Goal: Information Seeking & Learning: Learn about a topic

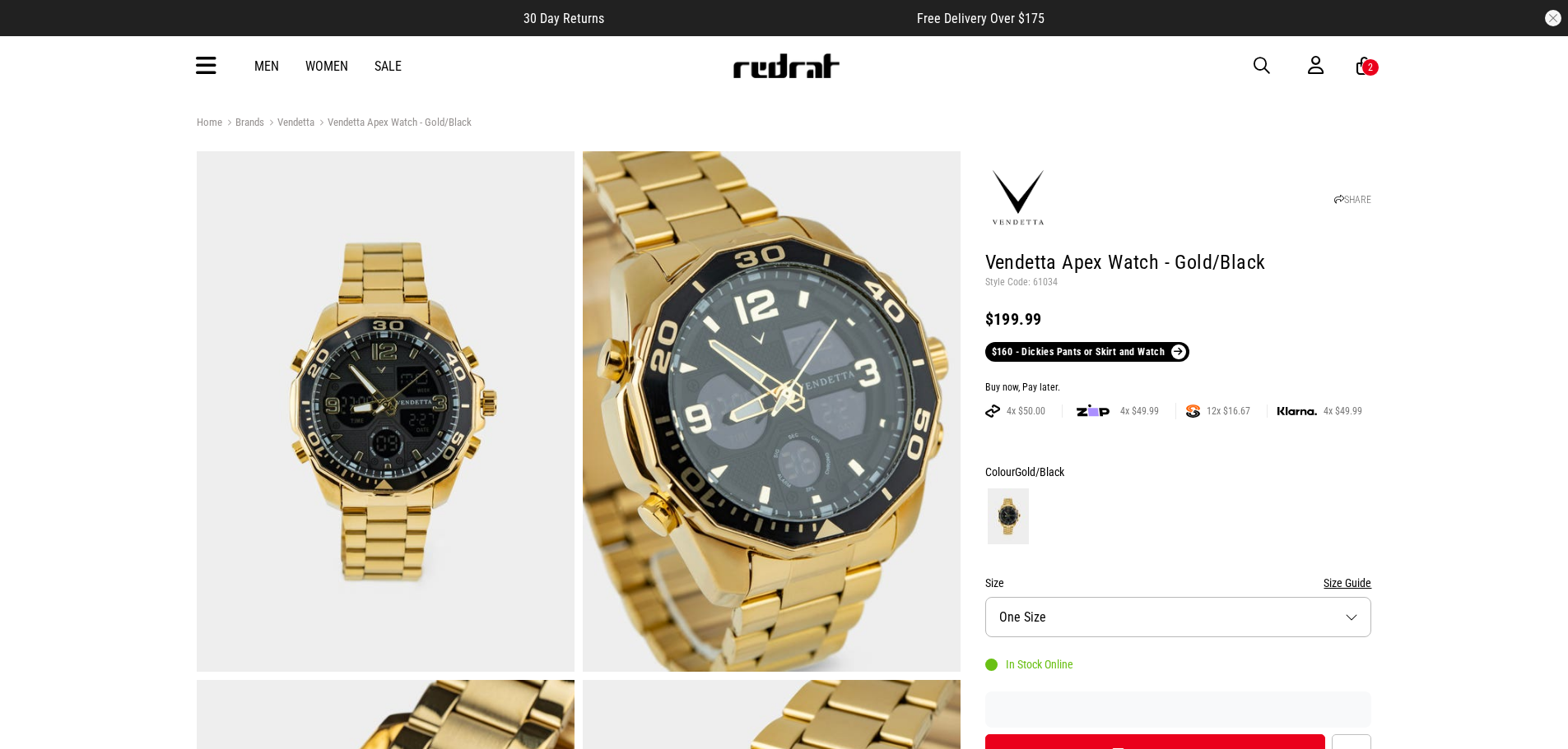
click at [209, 72] on icon at bounding box center [207, 66] width 21 height 27
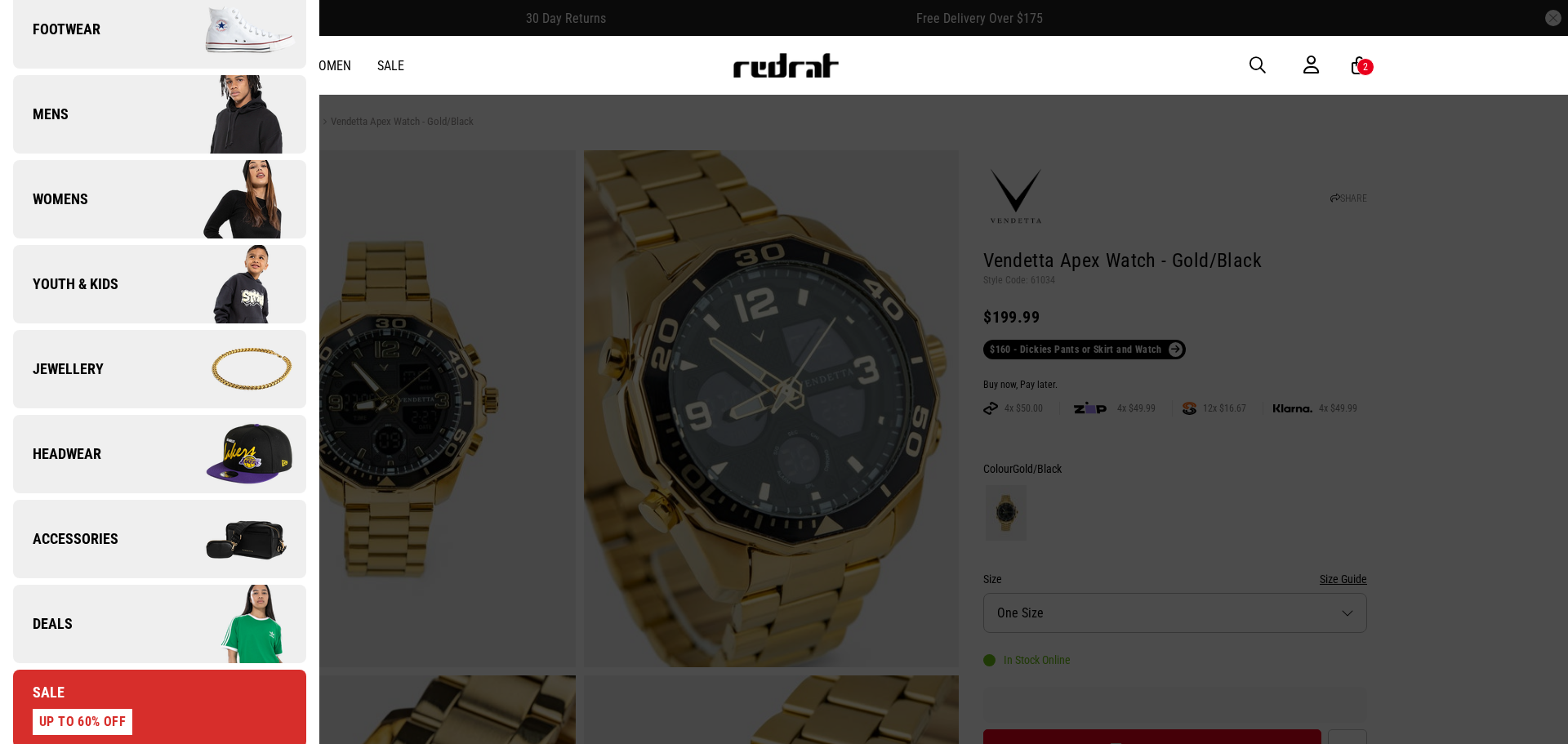
scroll to position [572, 0]
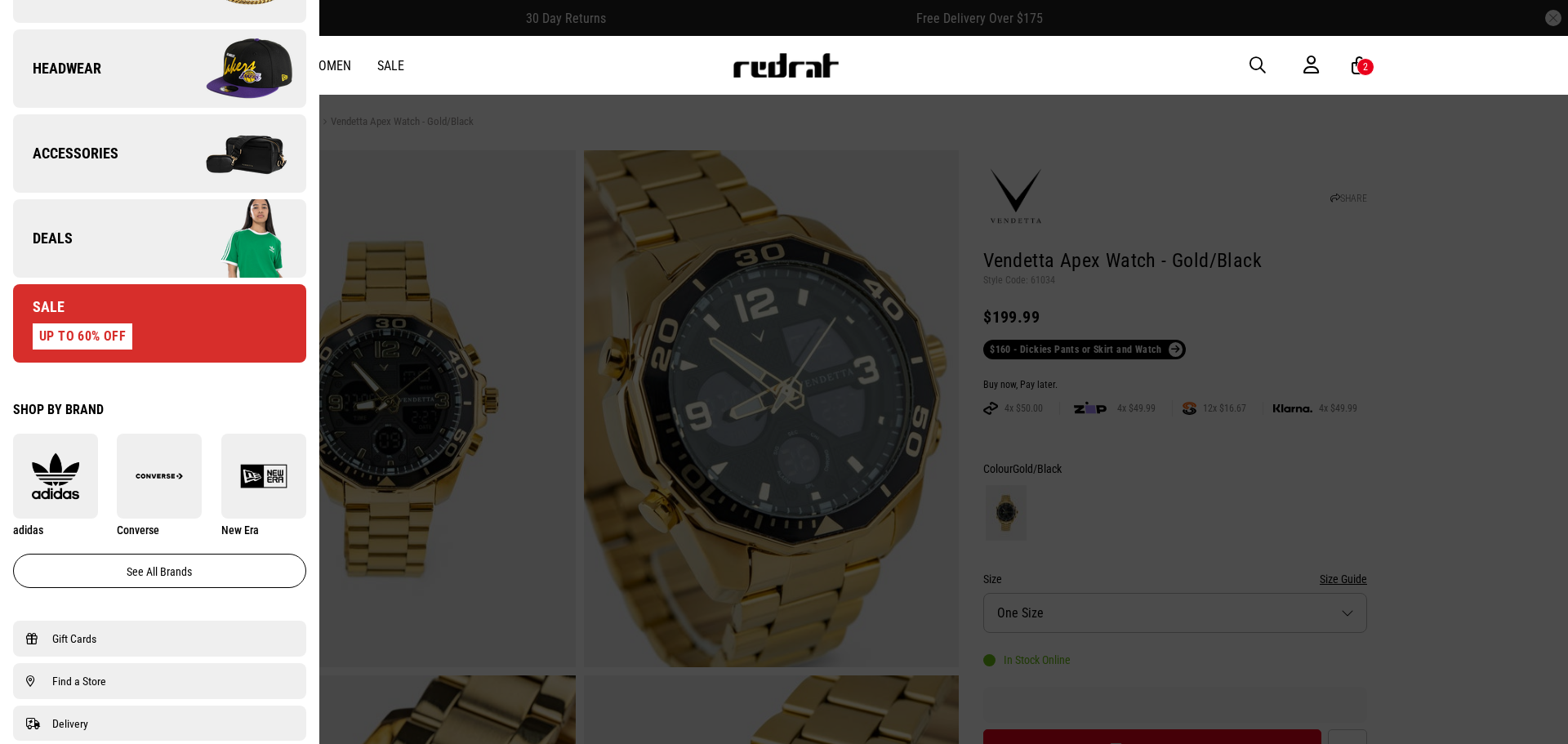
click at [143, 247] on link "Deals" at bounding box center [160, 238] width 293 height 78
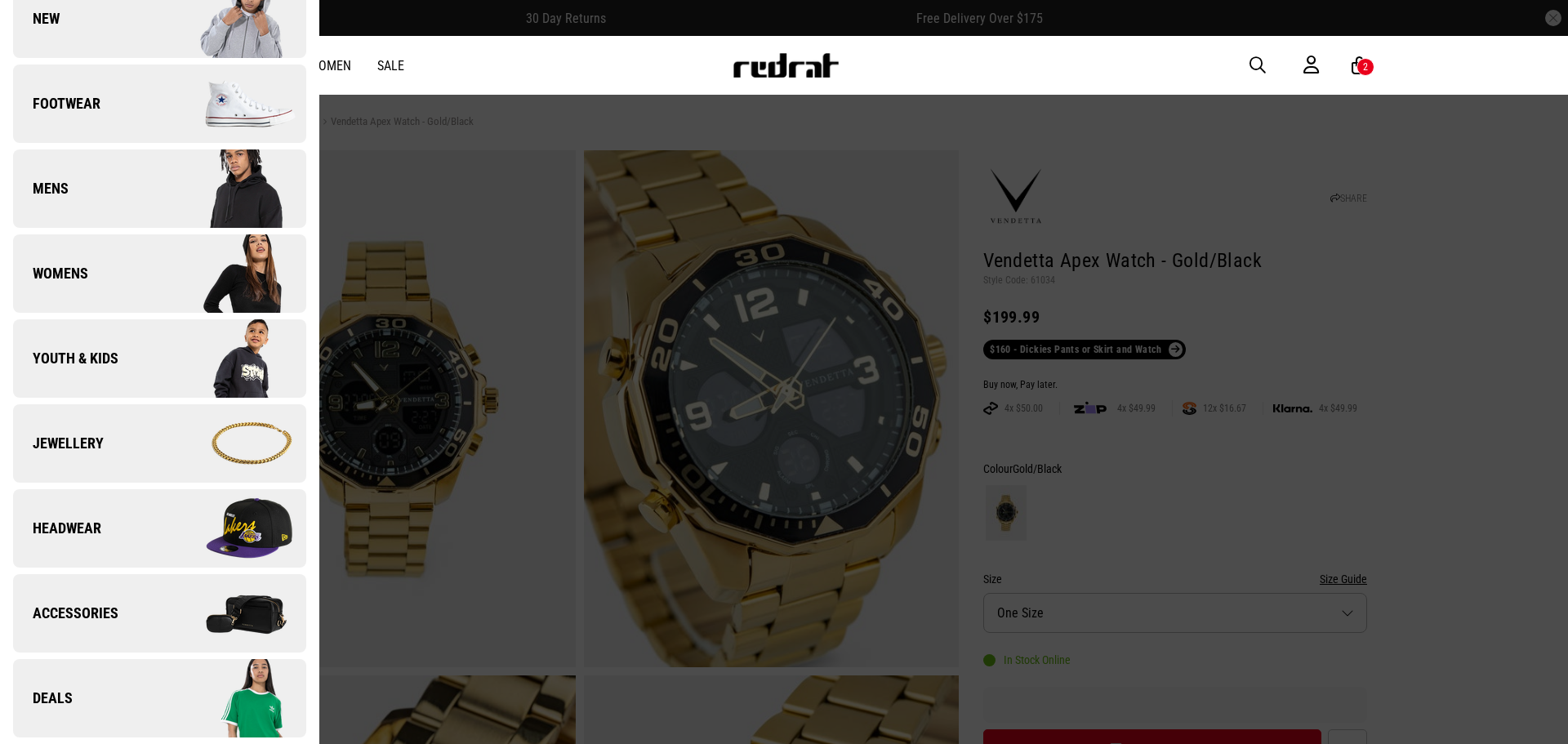
scroll to position [0, 0]
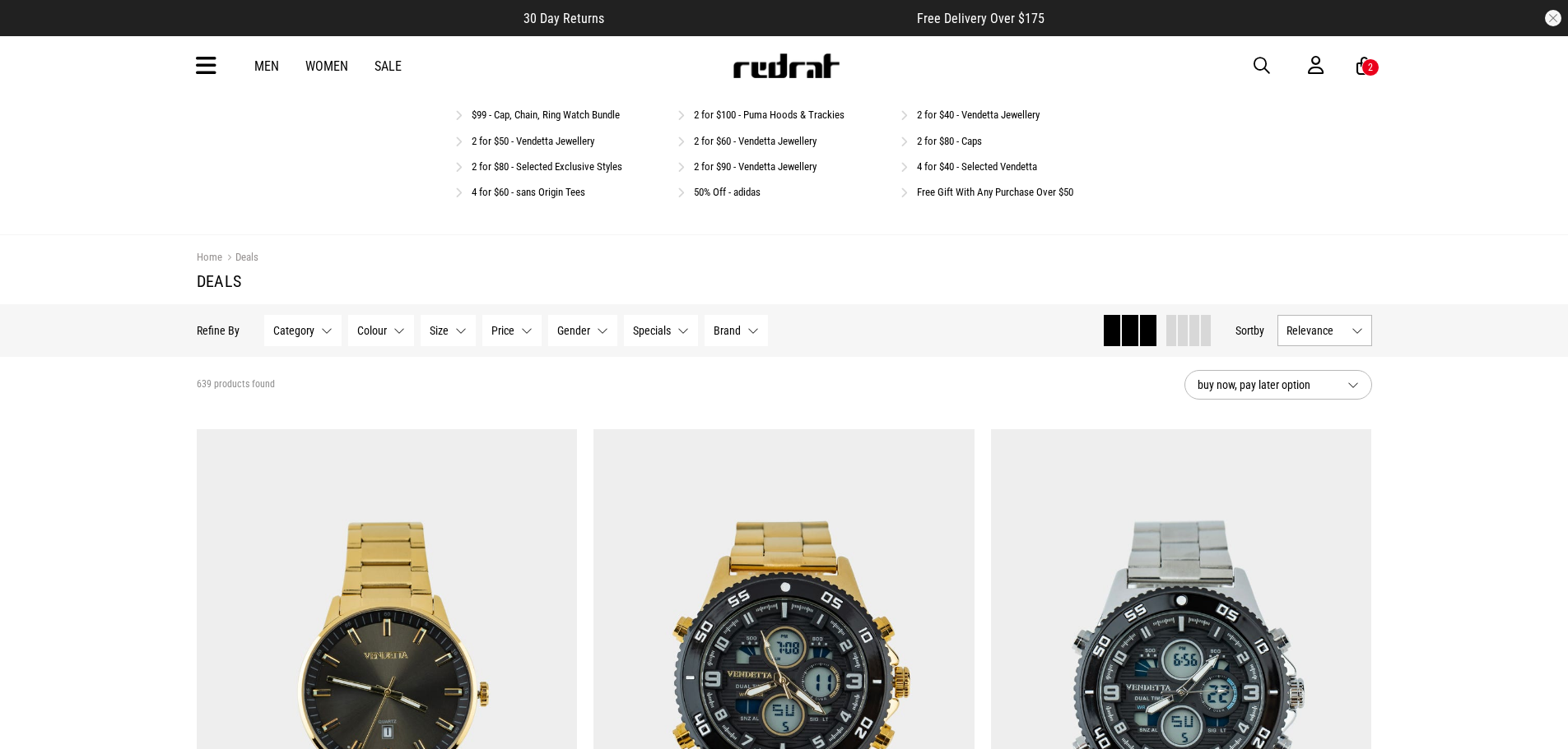
scroll to position [411, 0]
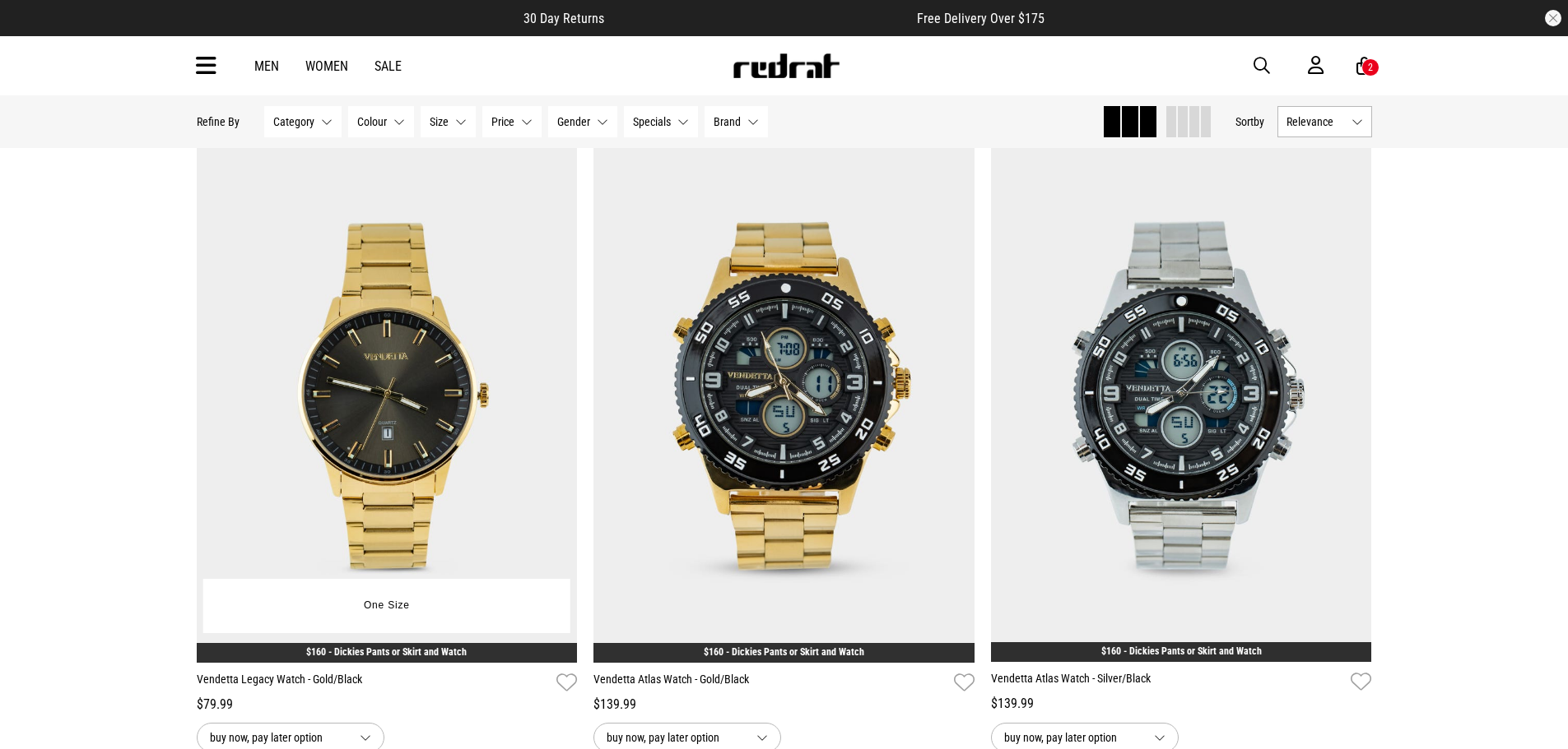
drag, startPoint x: 1200, startPoint y: 133, endPoint x: 258, endPoint y: 369, distance: 971.1
click at [1200, 133] on span at bounding box center [1205, 121] width 9 height 31
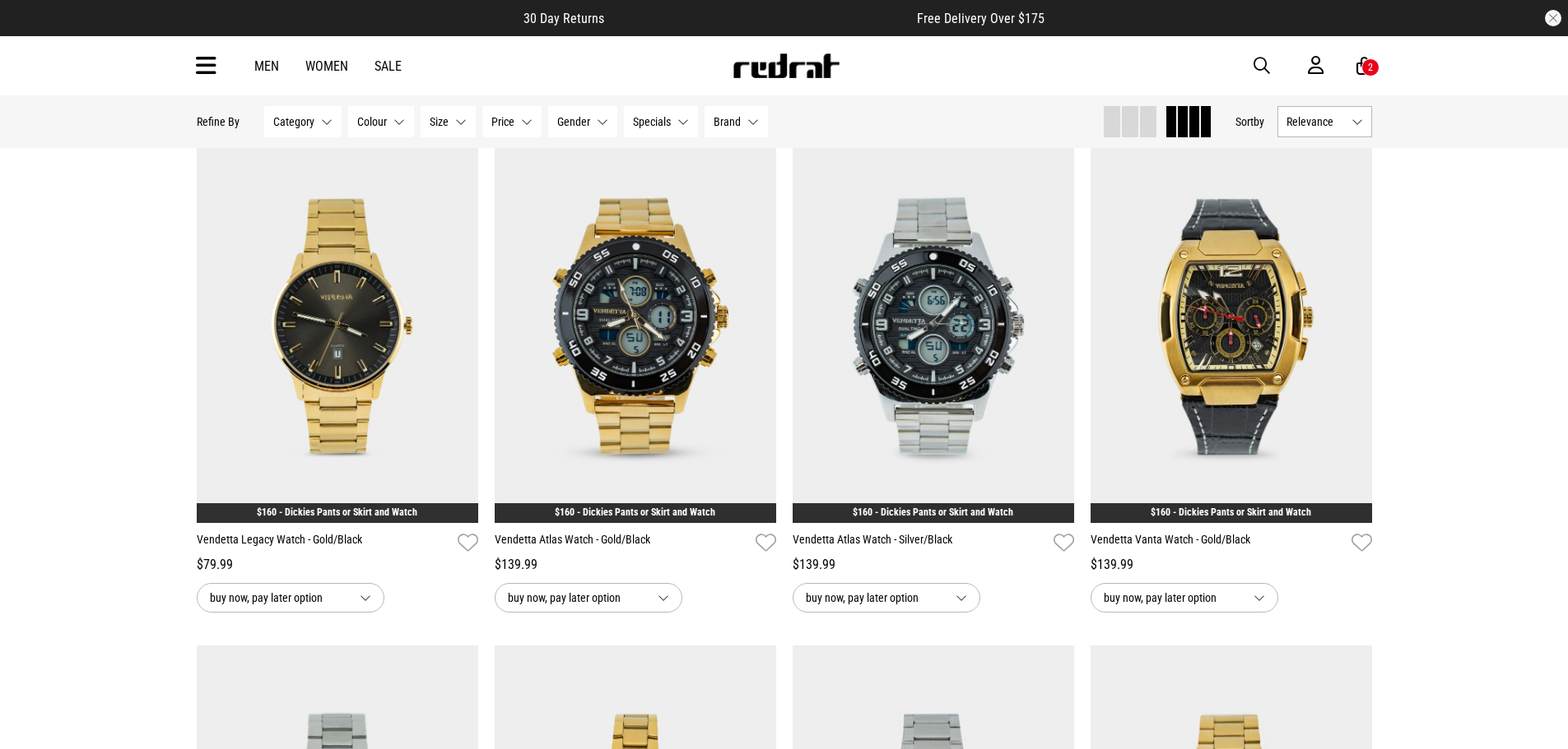
click at [1351, 317] on button "Next" at bounding box center [1353, 316] width 21 height 20
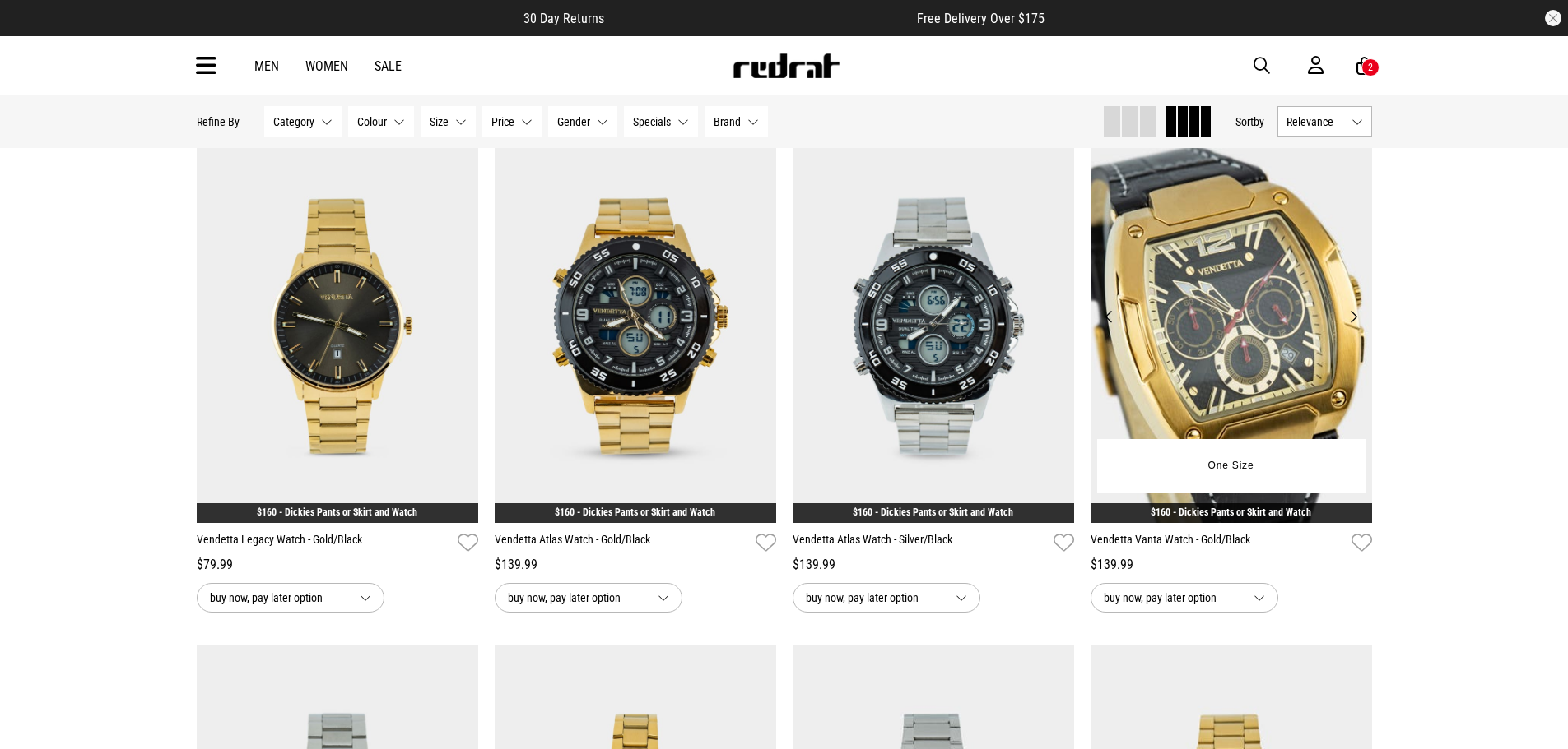
click at [1353, 317] on button "Next" at bounding box center [1353, 316] width 21 height 20
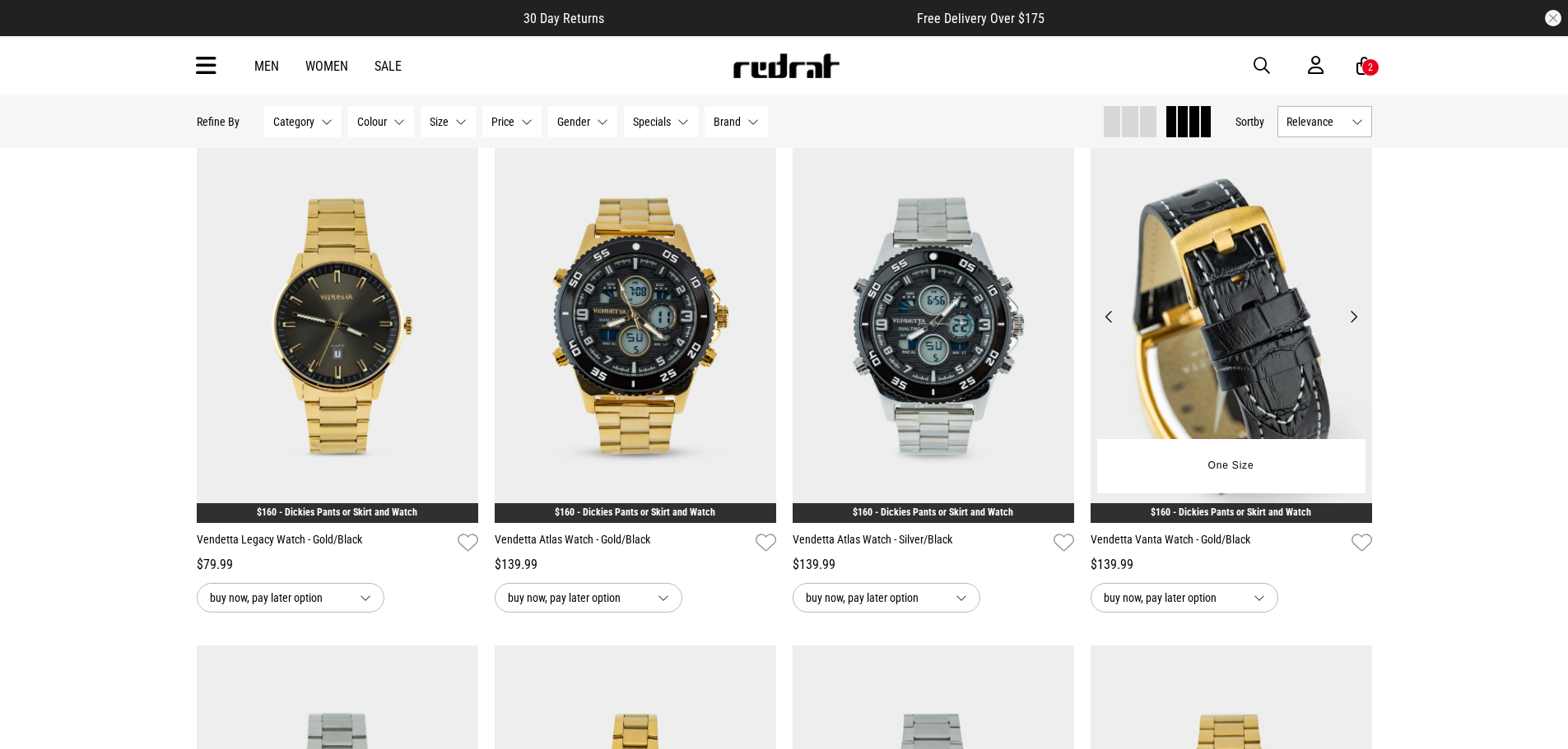
click at [1353, 317] on button "Next" at bounding box center [1353, 316] width 21 height 20
